Goal: Book appointment/travel/reservation

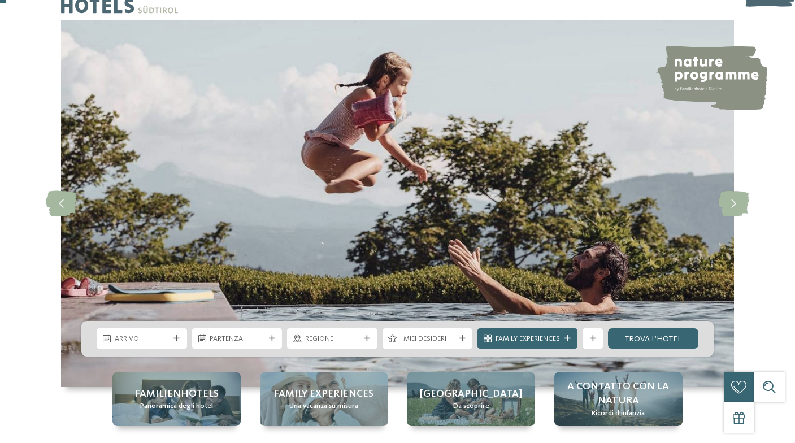
scroll to position [35, 0]
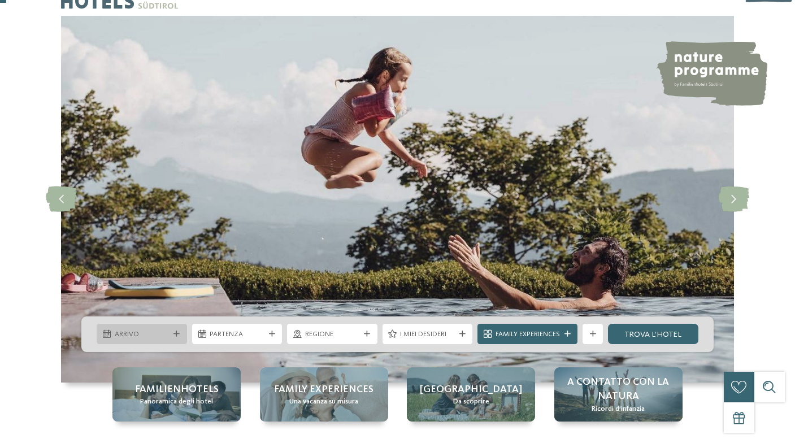
click at [178, 337] on div "Arrivo" at bounding box center [142, 334] width 90 height 20
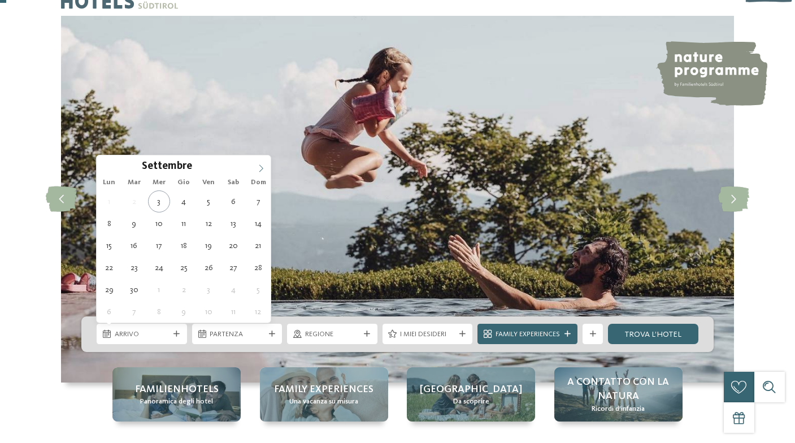
click at [261, 170] on icon at bounding box center [261, 168] width 8 height 8
type div "31.10.2025"
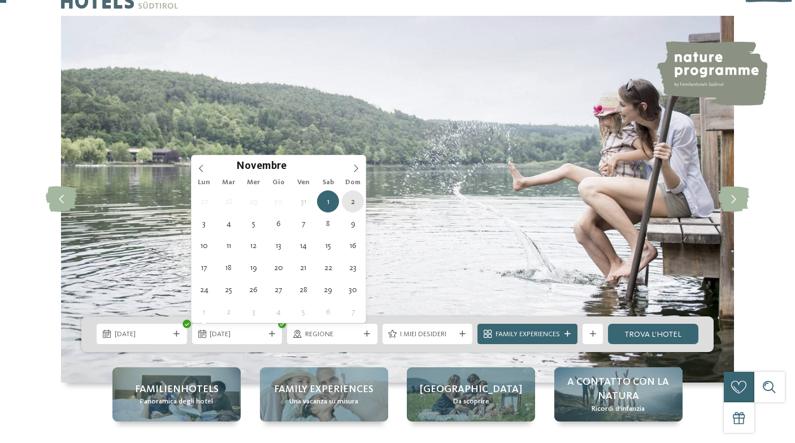
type div "02.11.2025"
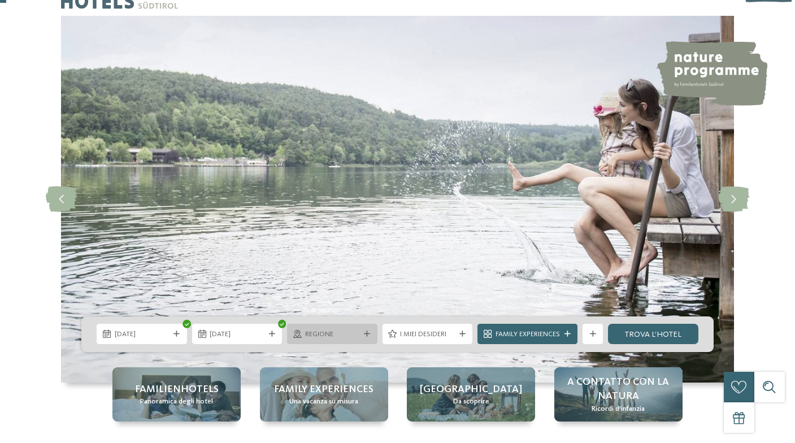
click at [356, 336] on span "Regione" at bounding box center [332, 334] width 55 height 10
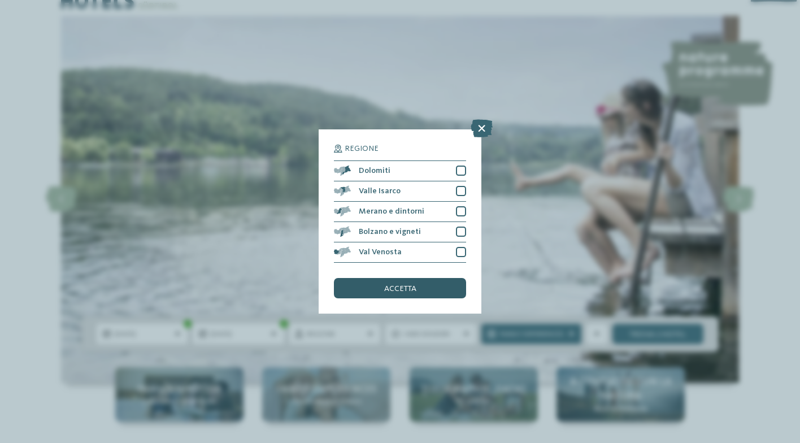
click at [428, 278] on div "accetta" at bounding box center [400, 288] width 132 height 20
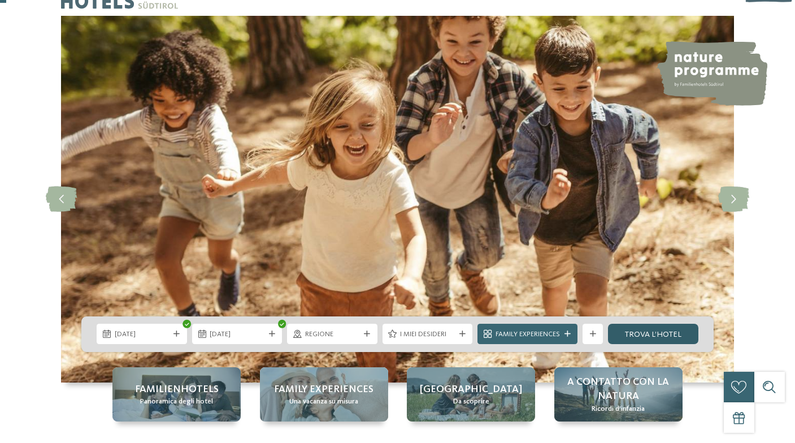
click at [634, 333] on link "trova l’hotel" at bounding box center [653, 334] width 90 height 20
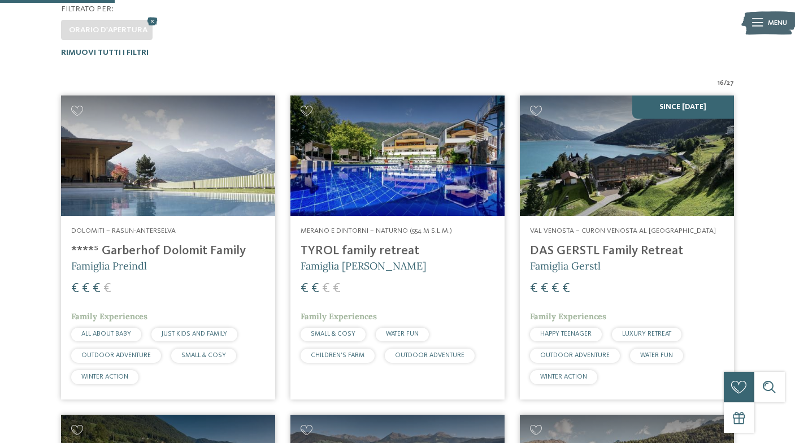
scroll to position [264, 0]
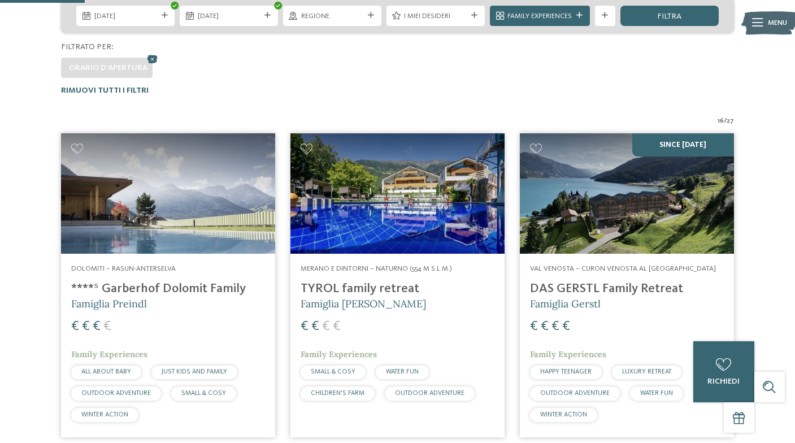
click at [209, 229] on img at bounding box center [168, 193] width 214 height 120
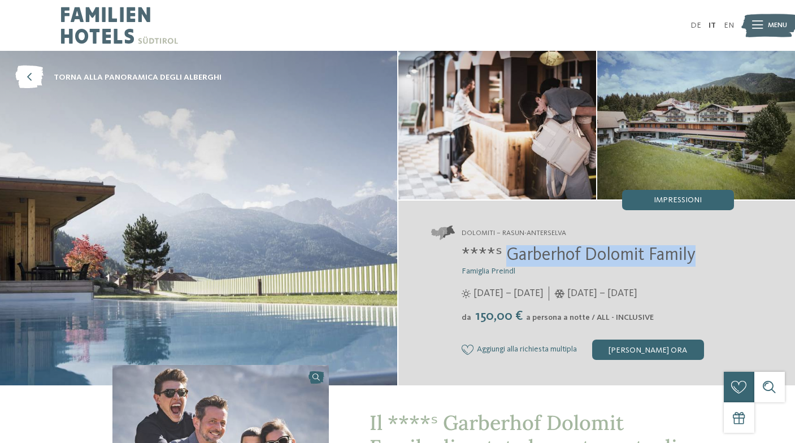
drag, startPoint x: 716, startPoint y: 257, endPoint x: 503, endPoint y: 254, distance: 212.4
click at [503, 254] on h2 "****ˢ Garberhof Dolomit Family" at bounding box center [598, 255] width 272 height 21
copy span "Garberhof Dolomit Family"
